Goal: Information Seeking & Learning: Understand process/instructions

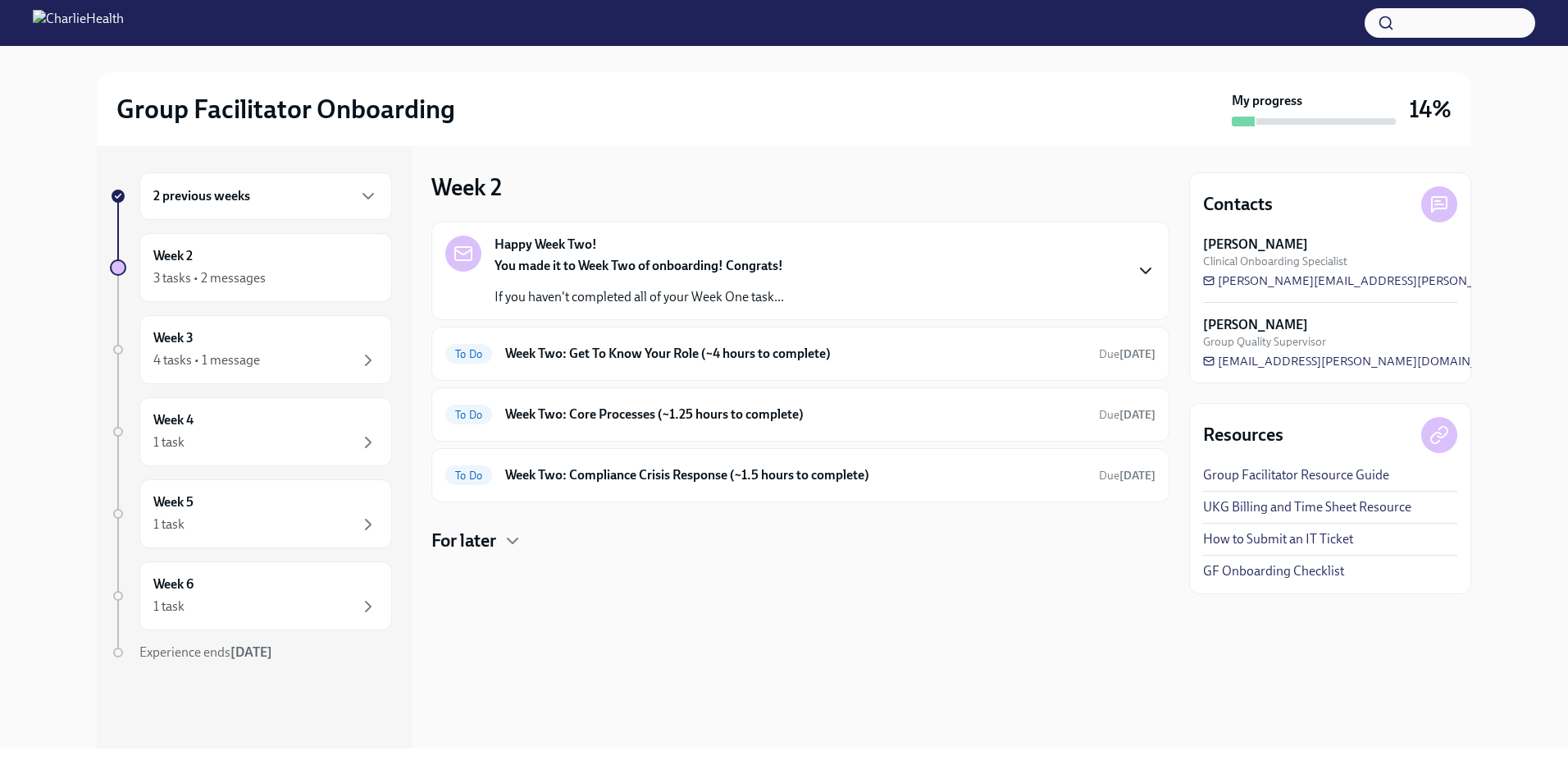
click at [1142, 267] on icon "button" at bounding box center [1146, 271] width 20 height 20
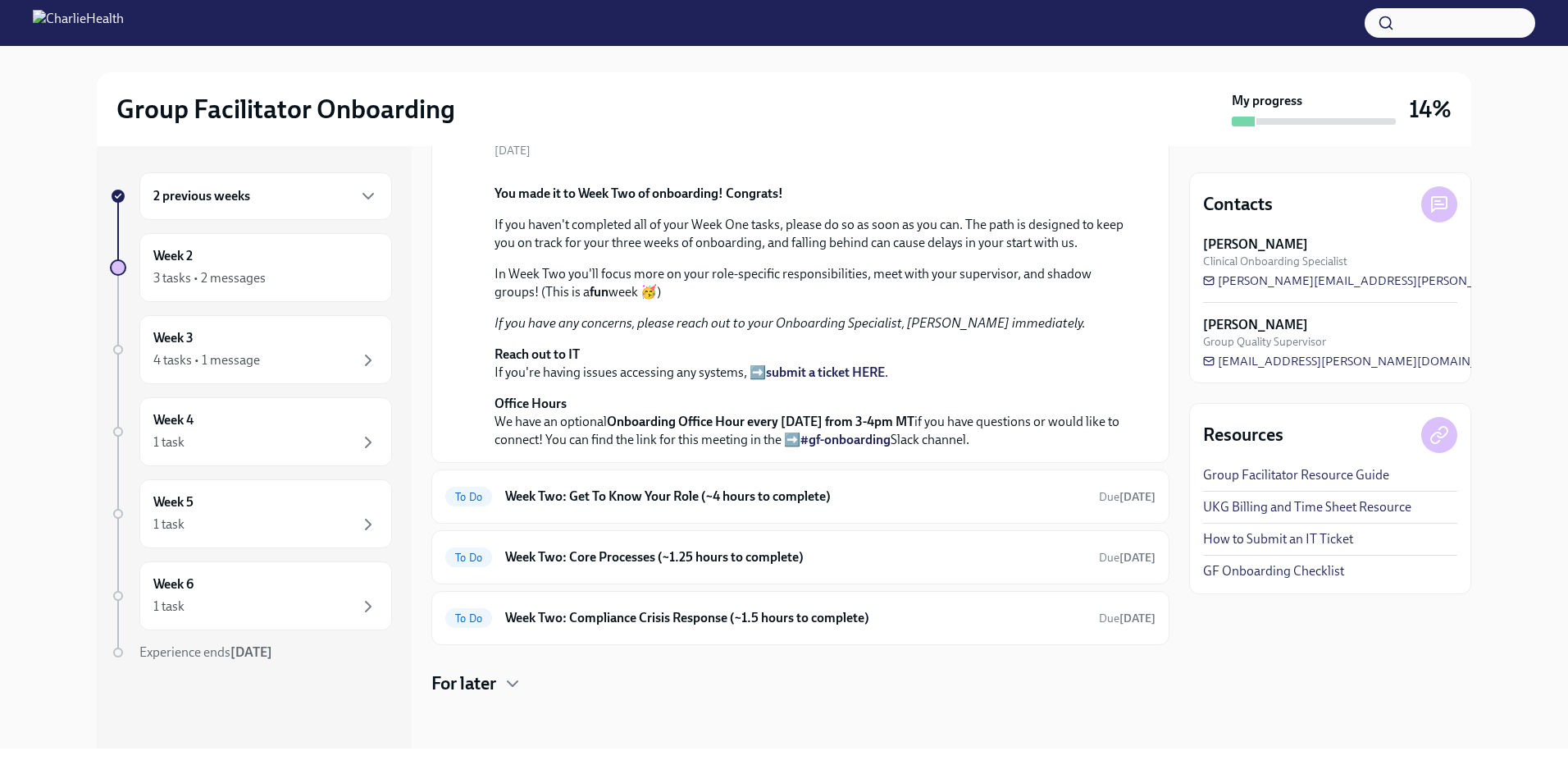
scroll to position [410, 0]
click at [164, 198] on h6 "2 previous weeks" at bounding box center [202, 196] width 97 height 18
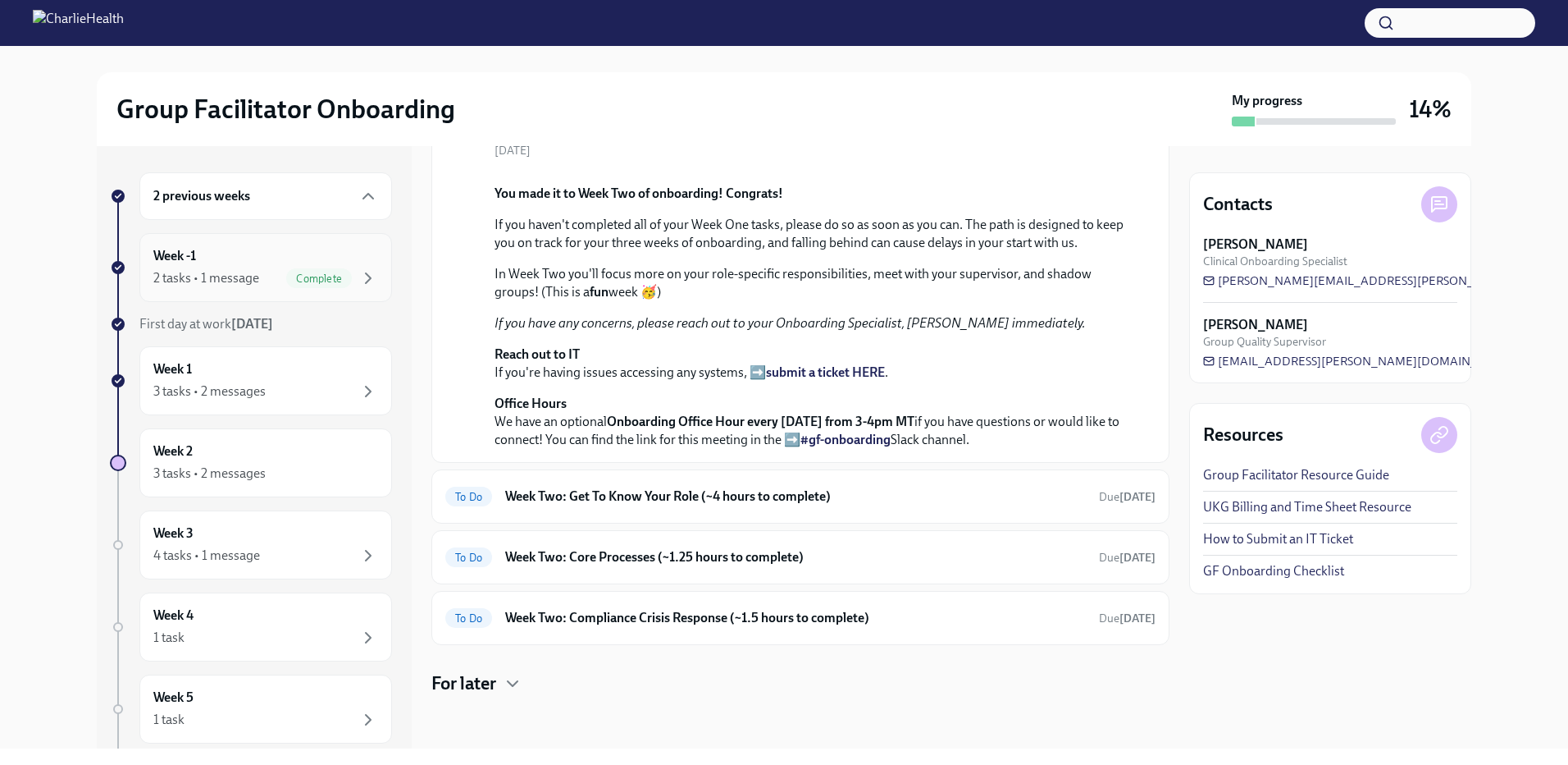
click at [307, 266] on div "Week -1 2 tasks • 1 message Complete" at bounding box center [265, 267] width 225 height 41
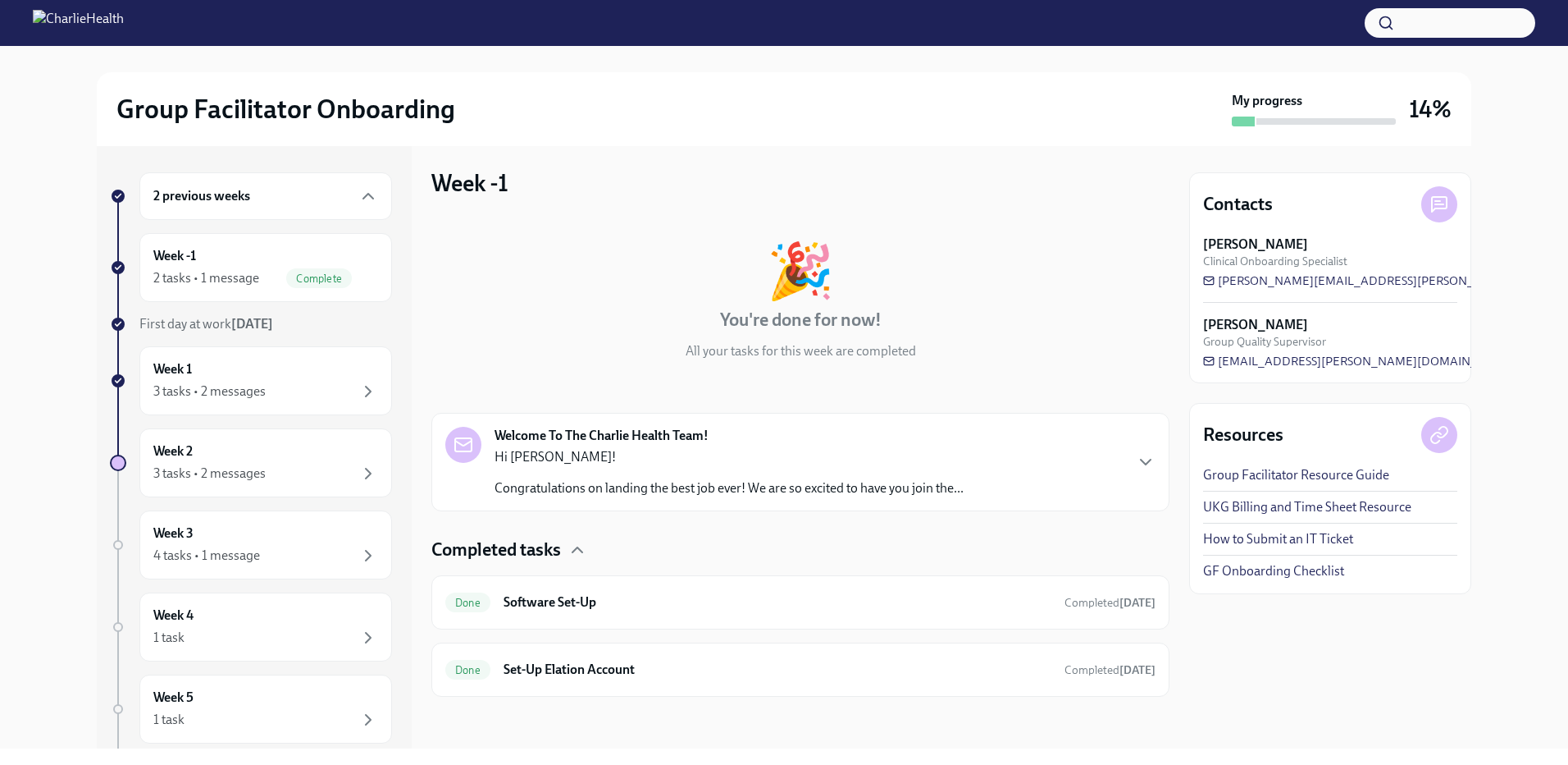
scroll to position [4, 0]
click at [180, 275] on div "2 tasks • 1 message" at bounding box center [206, 278] width 106 height 18
click at [120, 320] on div at bounding box center [118, 324] width 13 height 14
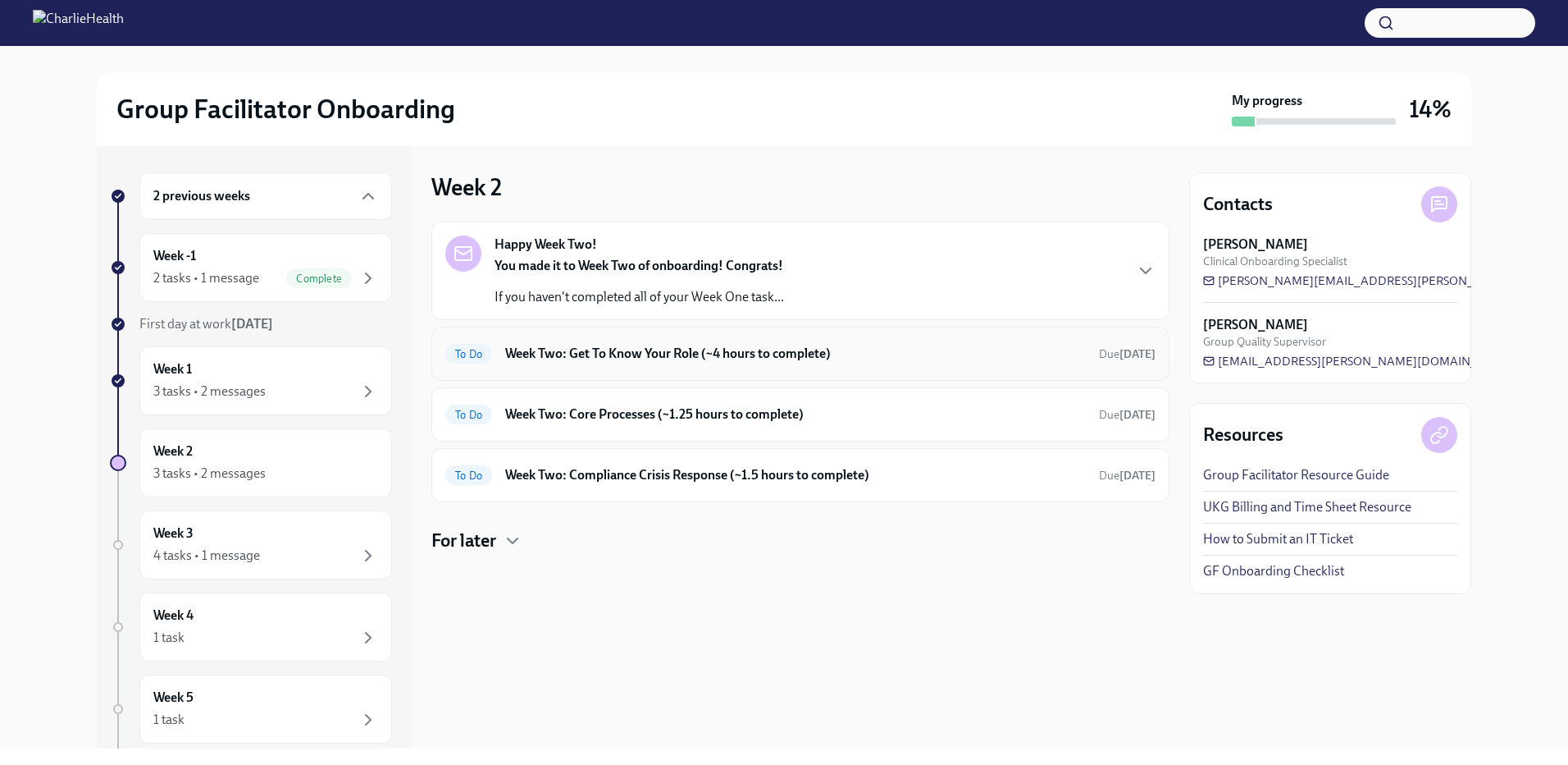
click at [775, 364] on div "To Do Week Two: Get To Know Your Role (~4 hours to complete) Due [DATE]" at bounding box center [800, 353] width 710 height 26
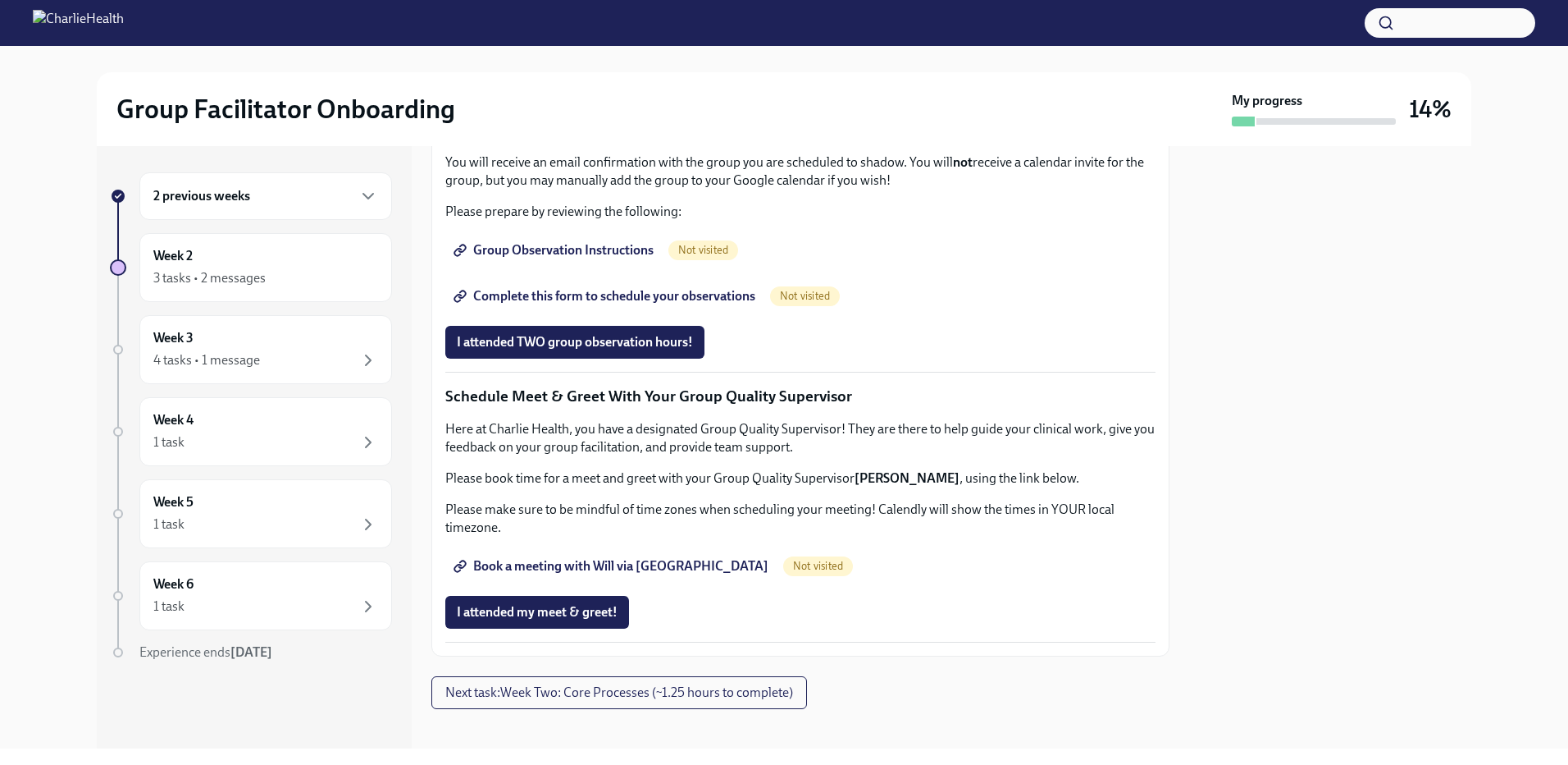
scroll to position [903, 0]
